Goal: Use online tool/utility: Utilize a website feature to perform a specific function

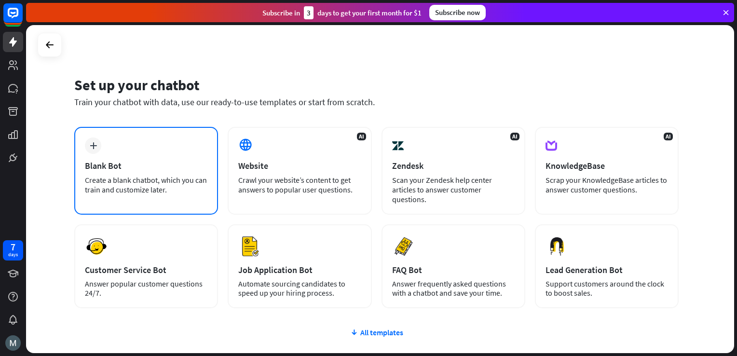
click at [124, 169] on div "Blank Bot" at bounding box center [146, 165] width 123 height 11
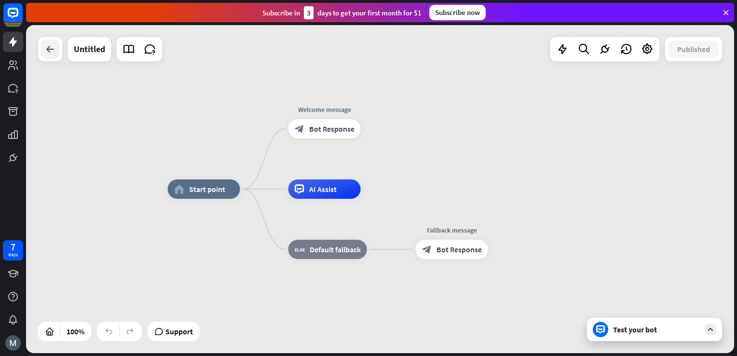
click at [56, 55] on div at bounding box center [50, 49] width 19 height 19
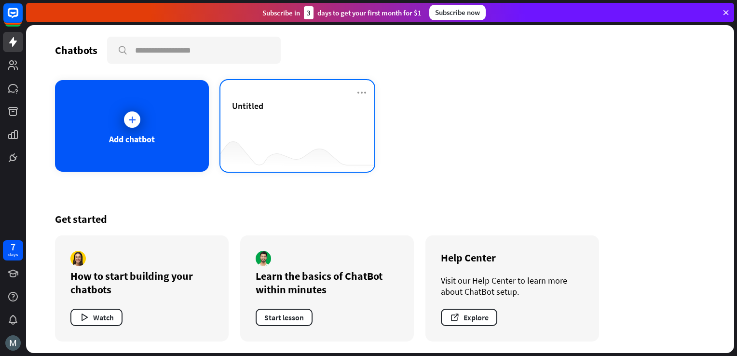
click at [291, 111] on div "Untitled" at bounding box center [297, 117] width 131 height 34
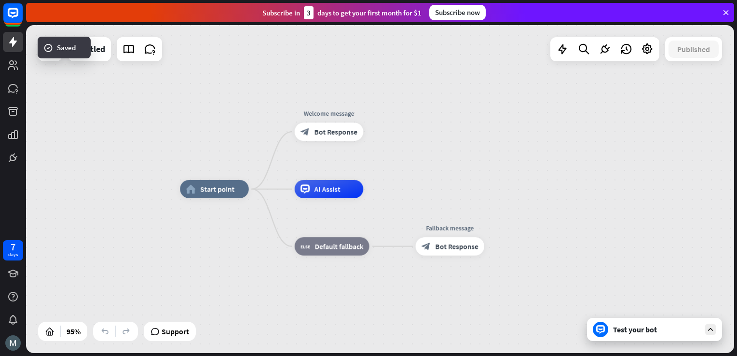
click at [635, 331] on div "Test your bot" at bounding box center [656, 330] width 87 height 10
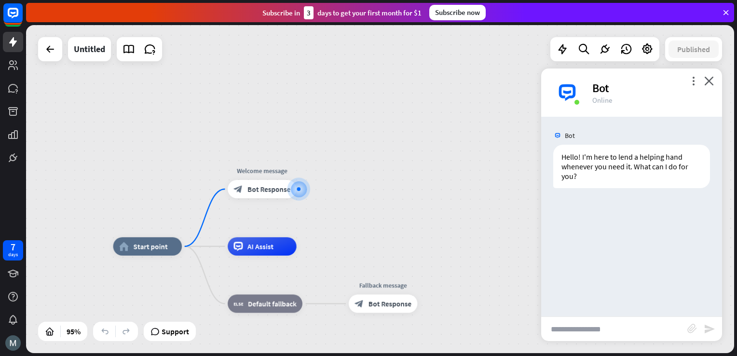
click at [579, 330] on input "text" at bounding box center [614, 329] width 146 height 24
paste input "**********"
type input "**********"
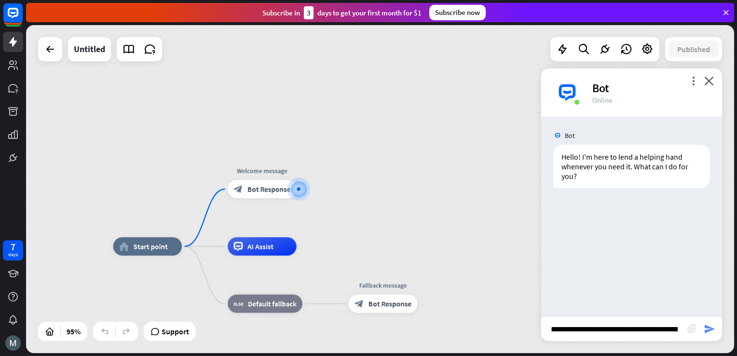
click at [707, 330] on icon "send" at bounding box center [710, 329] width 12 height 12
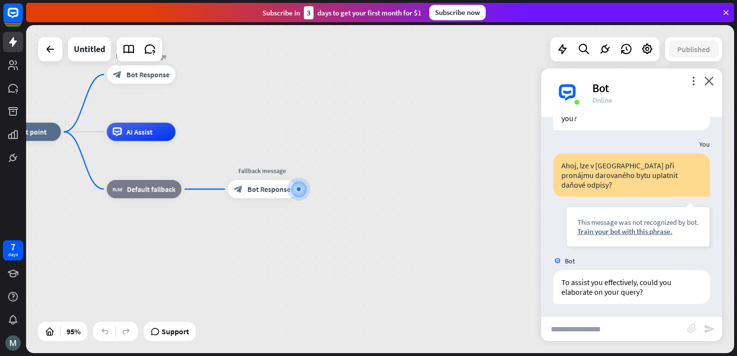
scroll to position [59, 0]
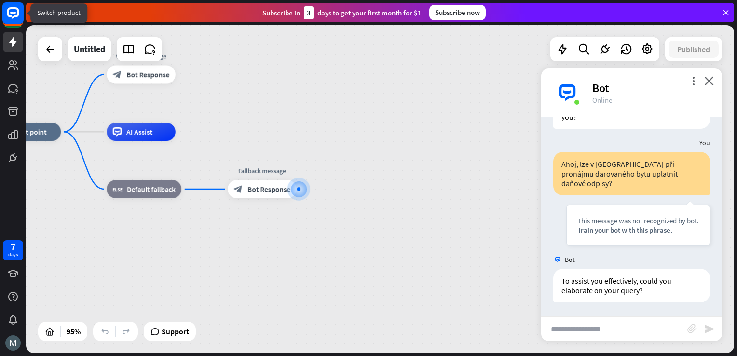
click at [13, 15] on rect at bounding box center [12, 12] width 21 height 21
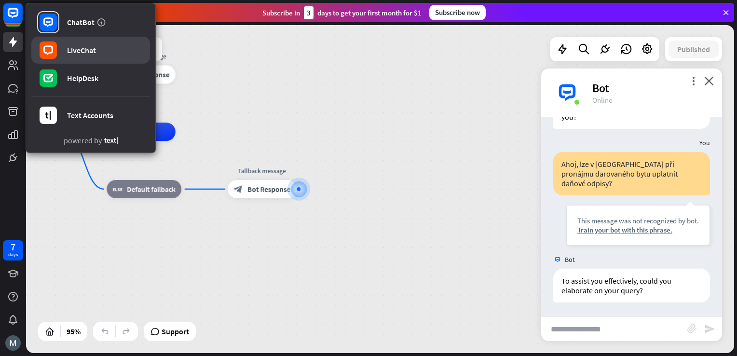
click at [83, 51] on div "LiveChat" at bounding box center [81, 50] width 29 height 10
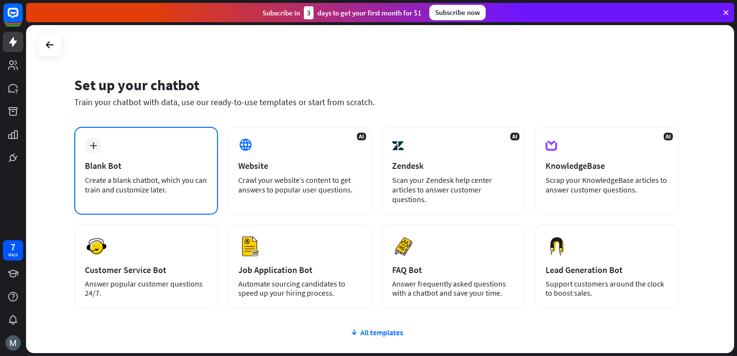
click at [150, 165] on div "Blank Bot" at bounding box center [146, 165] width 123 height 11
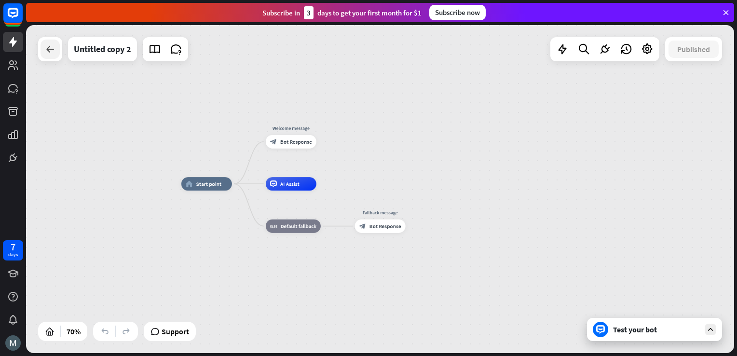
click at [45, 46] on icon at bounding box center [50, 49] width 12 height 12
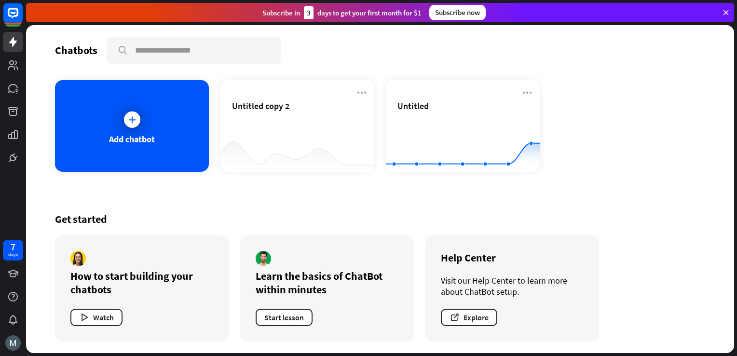
click at [104, 18] on div "Subscribe [DATE] to get your first month for $1 Subscribe now" at bounding box center [380, 12] width 708 height 19
click at [19, 41] on link at bounding box center [13, 42] width 20 height 20
click at [15, 38] on icon at bounding box center [13, 42] width 12 height 12
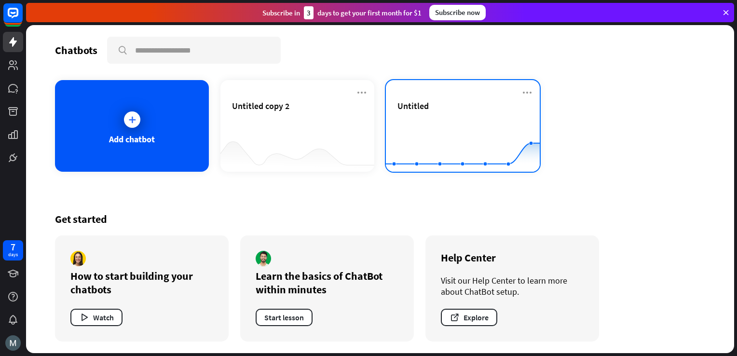
click at [421, 118] on rect at bounding box center [463, 148] width 154 height 60
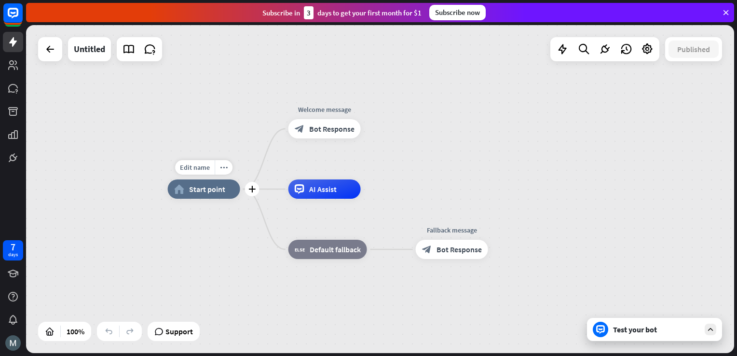
click at [226, 199] on div "Edit name more_horiz plus home_2 Start point" at bounding box center [204, 188] width 72 height 19
click at [231, 193] on div "home_2 Start point" at bounding box center [204, 189] width 72 height 19
click at [315, 194] on span "AI Assist" at bounding box center [324, 190] width 28 height 10
